Goal: Transaction & Acquisition: Purchase product/service

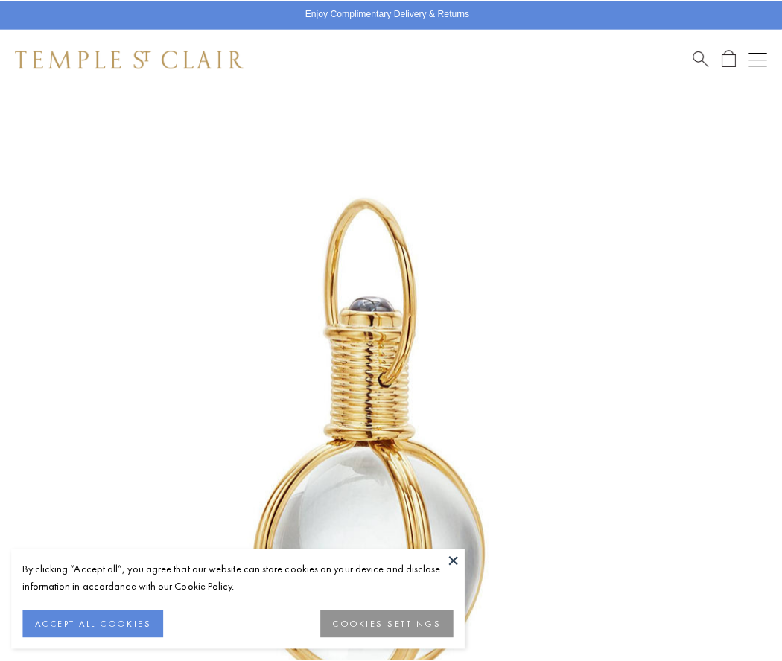
scroll to position [386, 0]
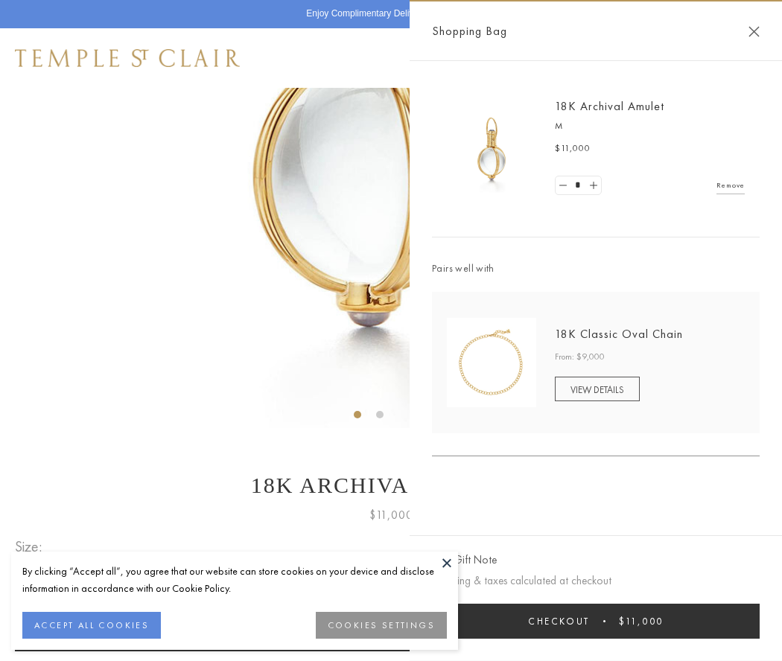
click at [596, 621] on button "Checkout $11,000" at bounding box center [596, 621] width 328 height 35
